Goal: Task Accomplishment & Management: Manage account settings

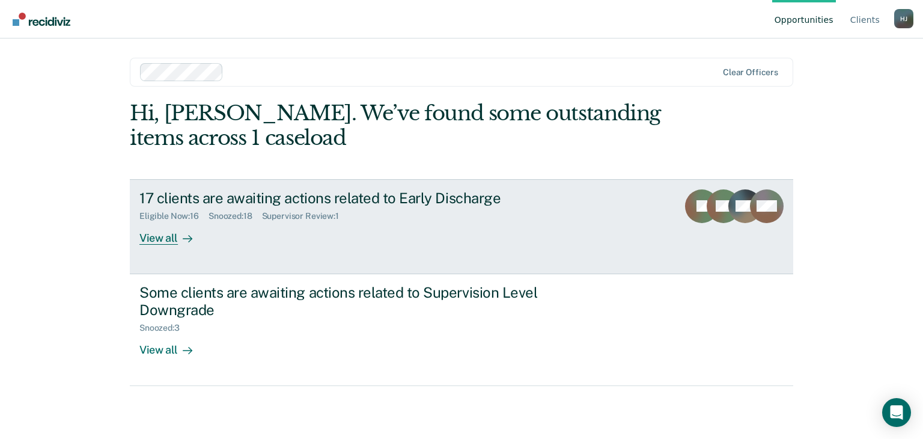
click at [163, 239] on div "View all" at bounding box center [172, 232] width 67 height 23
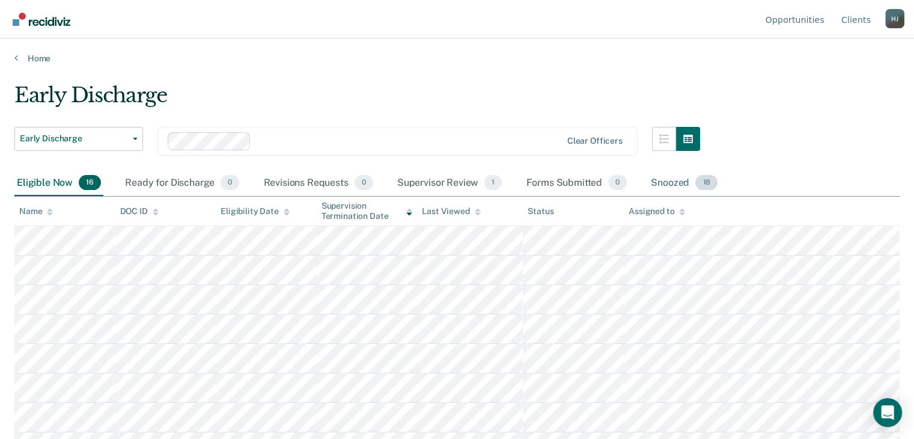
click at [673, 180] on div "Snoozed 18" at bounding box center [685, 183] width 72 height 26
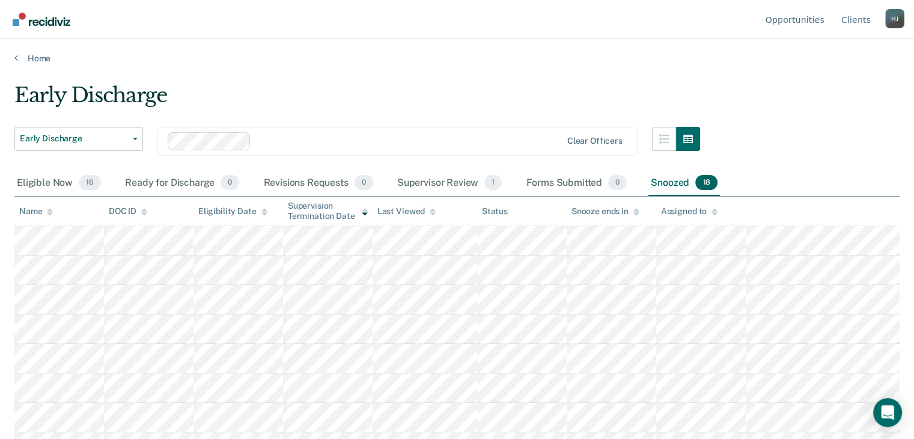
click at [893, 18] on div "H J" at bounding box center [894, 18] width 19 height 19
click at [815, 92] on link "Log Out" at bounding box center [847, 95] width 78 height 10
